Goal: Navigation & Orientation: Understand site structure

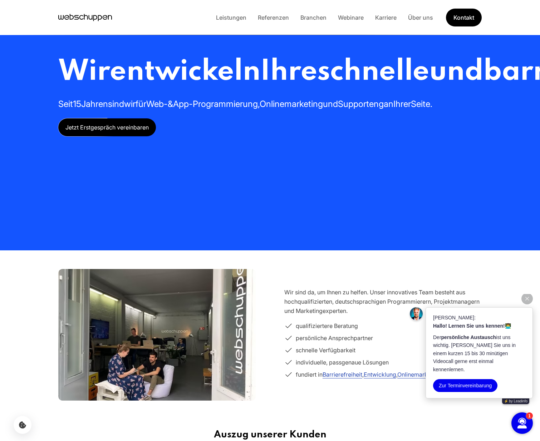
click at [103, 18] on icon "Hauptseite besuchen" at bounding box center [85, 17] width 54 height 11
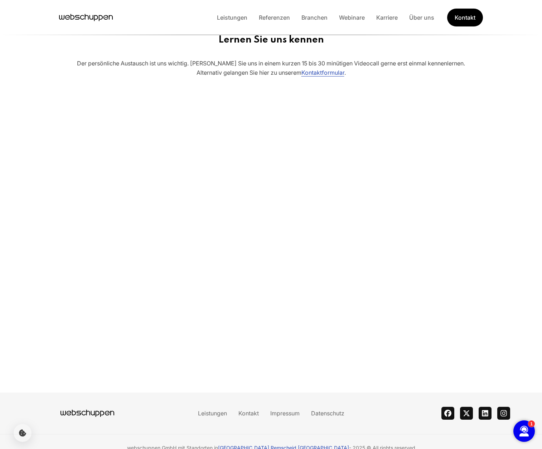
scroll to position [1536, 0]
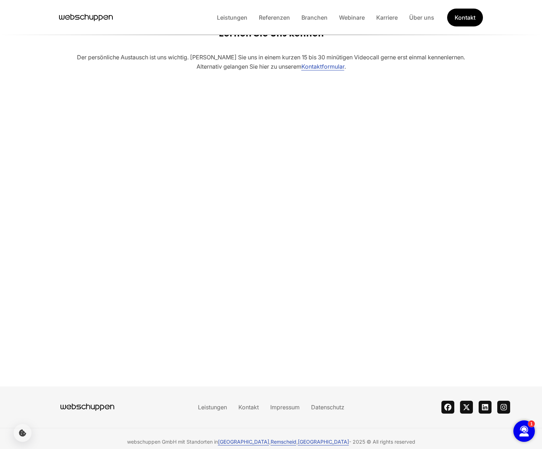
click at [430, 439] on div "webschuppen GmbH mit Standorten in Hamburg , Remscheid , Trossingen - 2025 © Al…" at bounding box center [271, 442] width 478 height 7
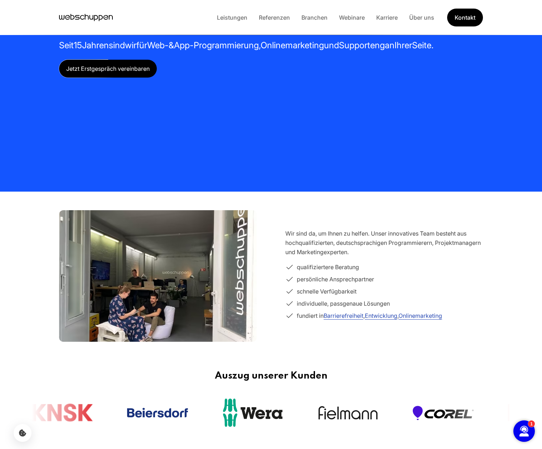
scroll to position [0, 0]
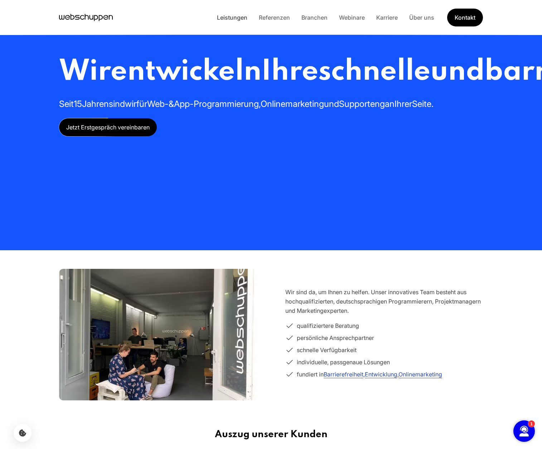
click at [238, 21] on link "Leistungen" at bounding box center [232, 17] width 42 height 7
